Goal: Task Accomplishment & Management: Use online tool/utility

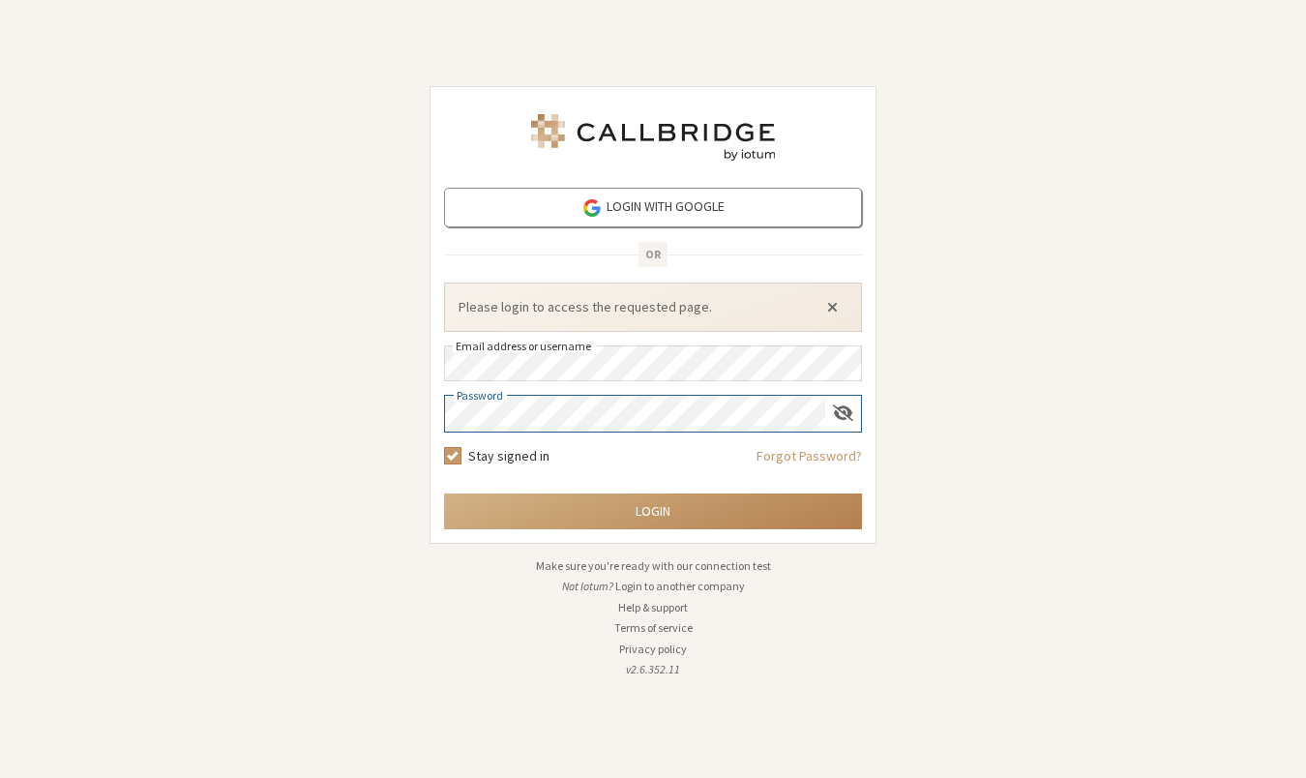
click at [832, 307] on button "Close alert" at bounding box center [831, 306] width 31 height 29
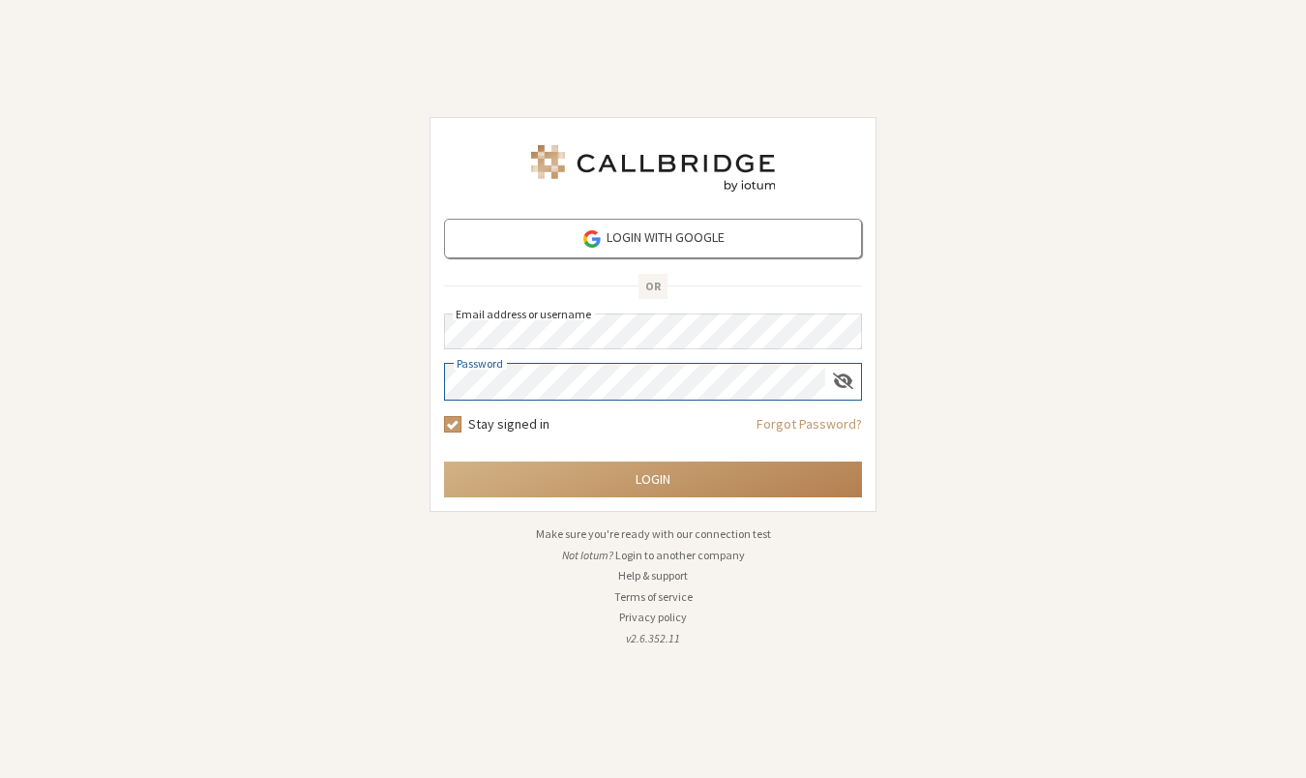
click at [653, 479] on button "Login" at bounding box center [653, 479] width 418 height 36
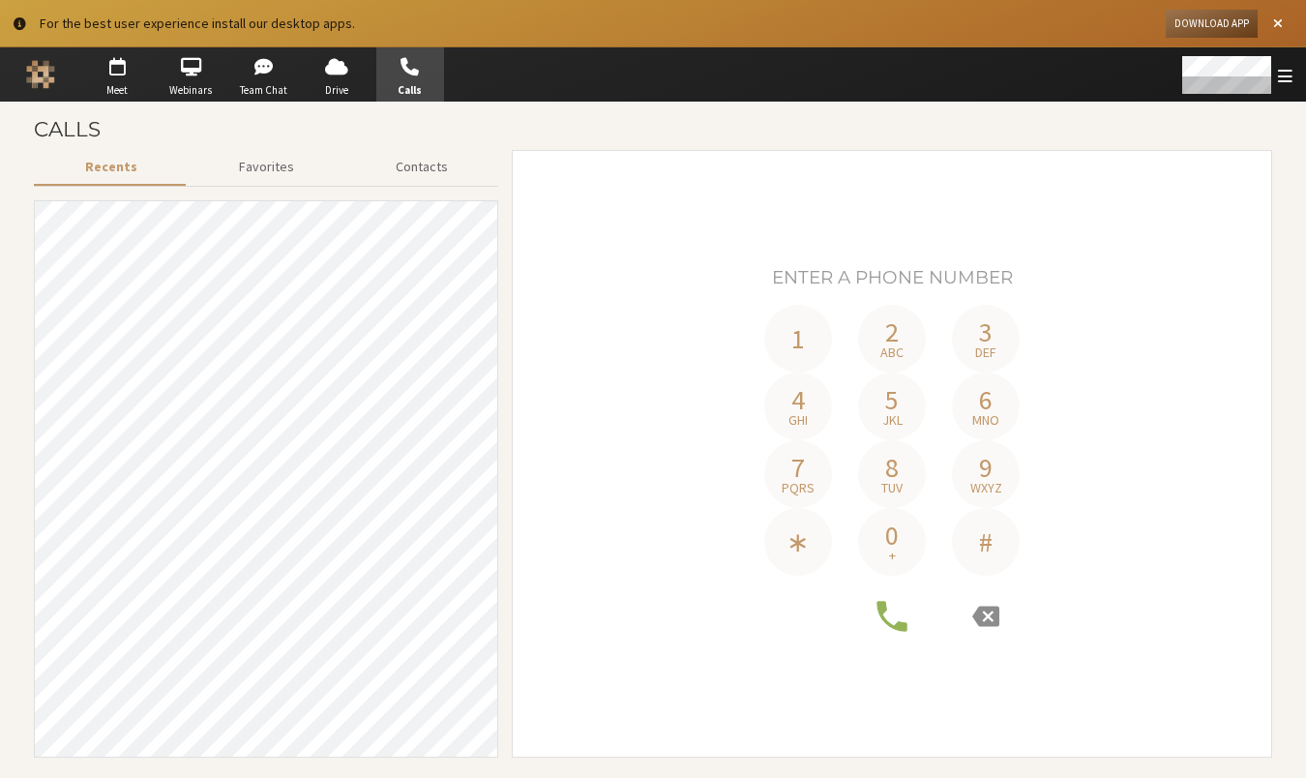
click at [506, 655] on div "Recents Favorites Contacts 1 2 abc 3 def 4 ghi 5 jkl 6 mno 7 pqrs 8 tuv 9 wxyz …" at bounding box center [653, 460] width 1238 height 621
